Goal: Transaction & Acquisition: Purchase product/service

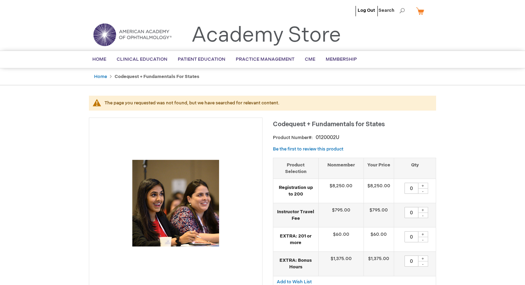
type input "0"
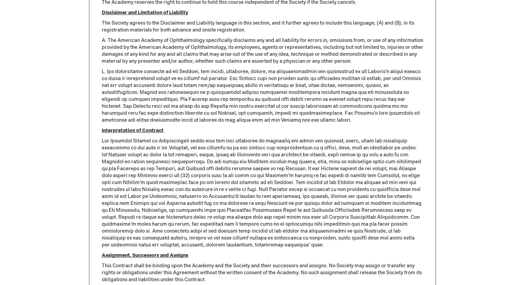
scroll to position [1309, 0]
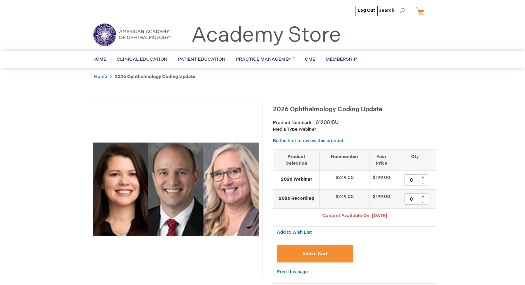
type input "0"
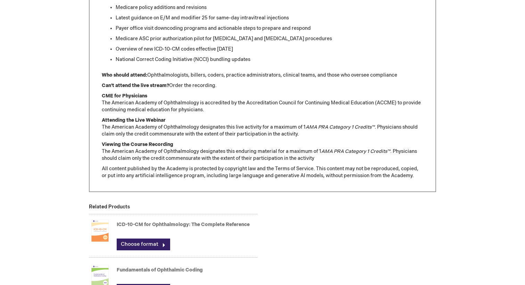
scroll to position [458, 0]
